Goal: Task Accomplishment & Management: Use online tool/utility

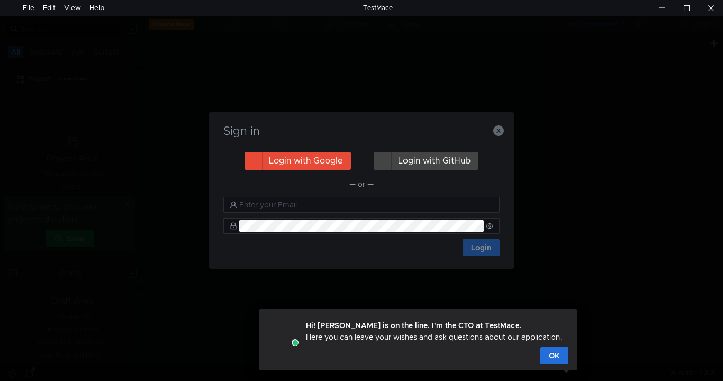
click at [335, 163] on button "Login with Google" at bounding box center [297, 161] width 106 height 18
click at [324, 160] on button "Login with Google" at bounding box center [297, 161] width 106 height 18
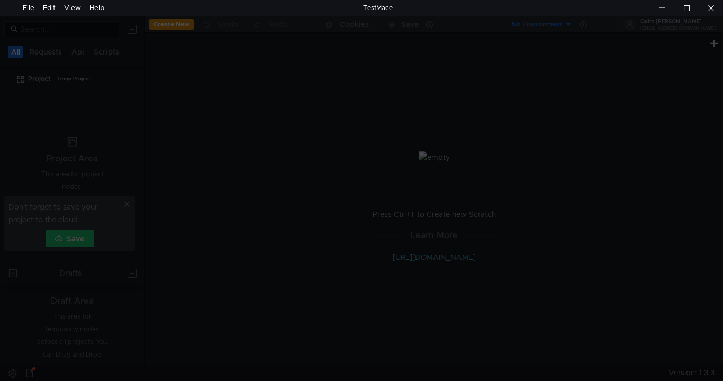
click at [491, 273] on div at bounding box center [361, 206] width 723 height 381
drag, startPoint x: 491, startPoint y: 273, endPoint x: 300, endPoint y: 119, distance: 245.4
click at [300, 119] on div at bounding box center [361, 206] width 723 height 381
click at [396, 90] on div at bounding box center [361, 206] width 723 height 381
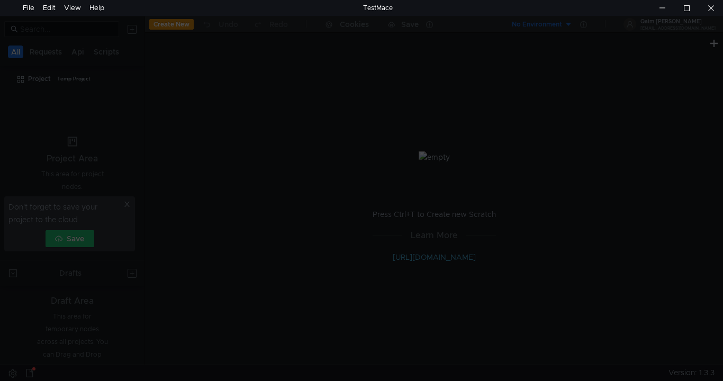
click at [396, 90] on div at bounding box center [361, 206] width 723 height 381
